Goal: Check status: Check status

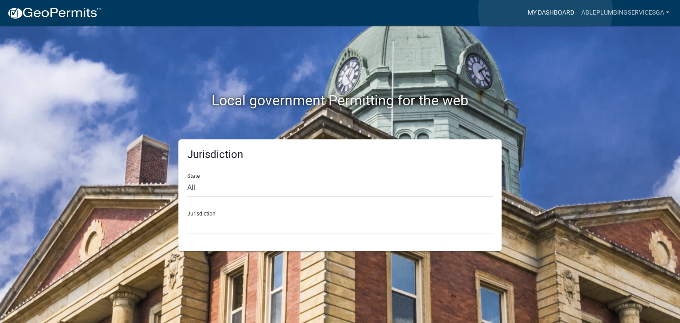
click at [545, 9] on link "My Dashboard" at bounding box center [551, 12] width 54 height 17
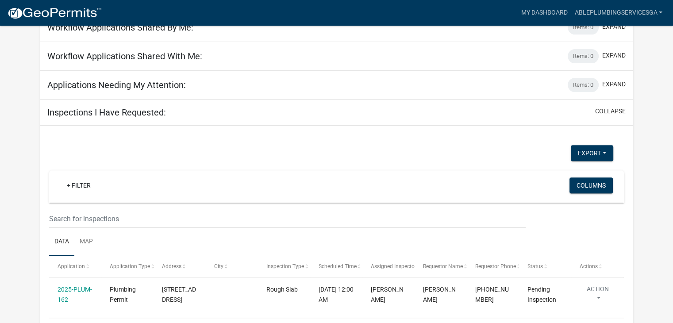
scroll to position [318, 0]
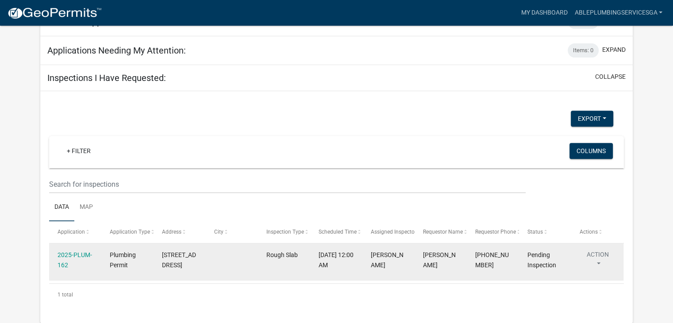
click at [600, 257] on button "Action" at bounding box center [598, 261] width 36 height 22
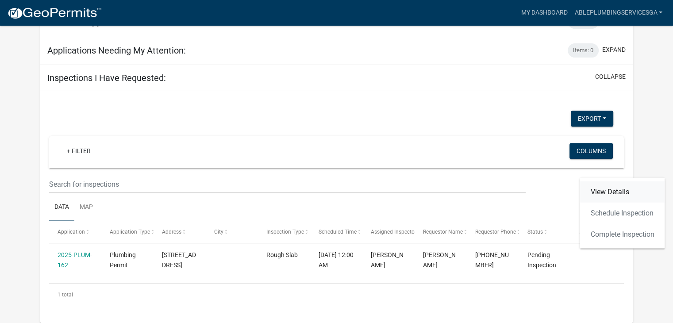
click at [617, 191] on link "View Details" at bounding box center [622, 191] width 85 height 21
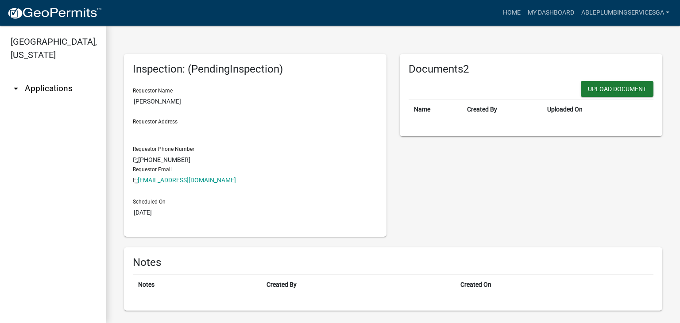
click at [53, 90] on link "arrow_drop_down Applications" at bounding box center [53, 88] width 106 height 21
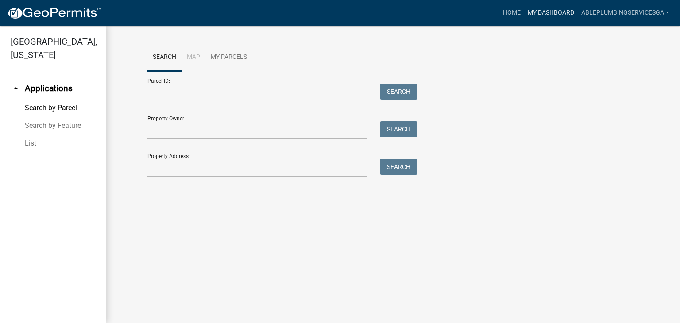
click at [555, 13] on link "My Dashboard" at bounding box center [551, 12] width 54 height 17
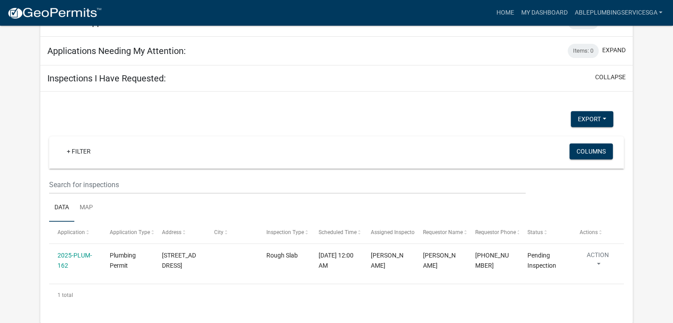
scroll to position [318, 0]
